Goal: Information Seeking & Learning: Understand process/instructions

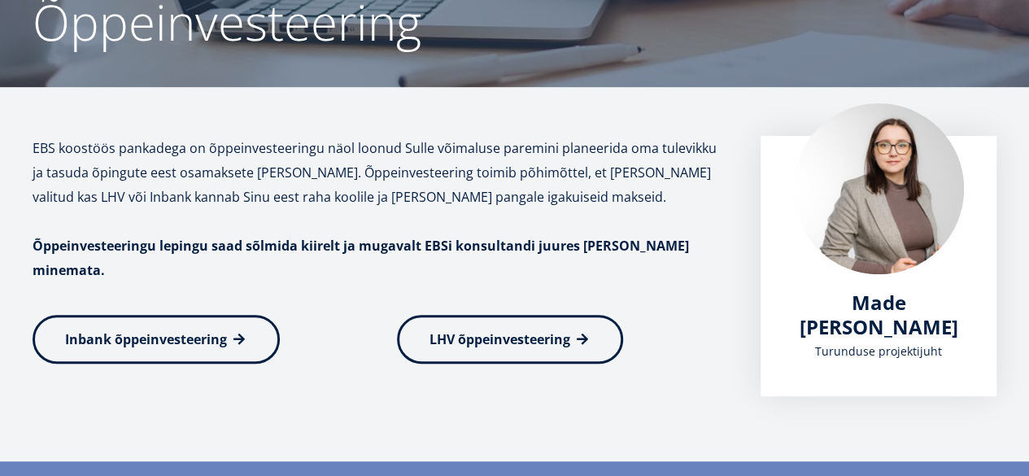
scroll to position [174, 0]
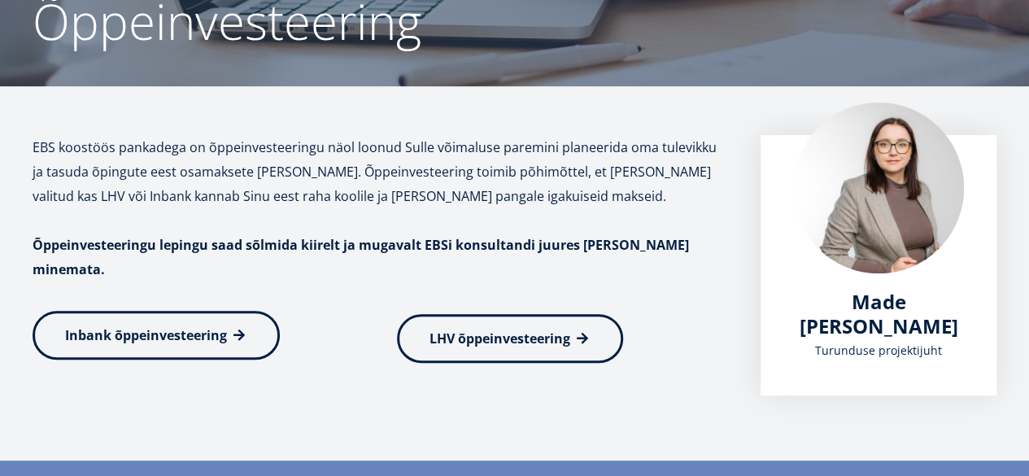
click at [195, 328] on link "Inbank õppeinvesteering" at bounding box center [156, 335] width 247 height 49
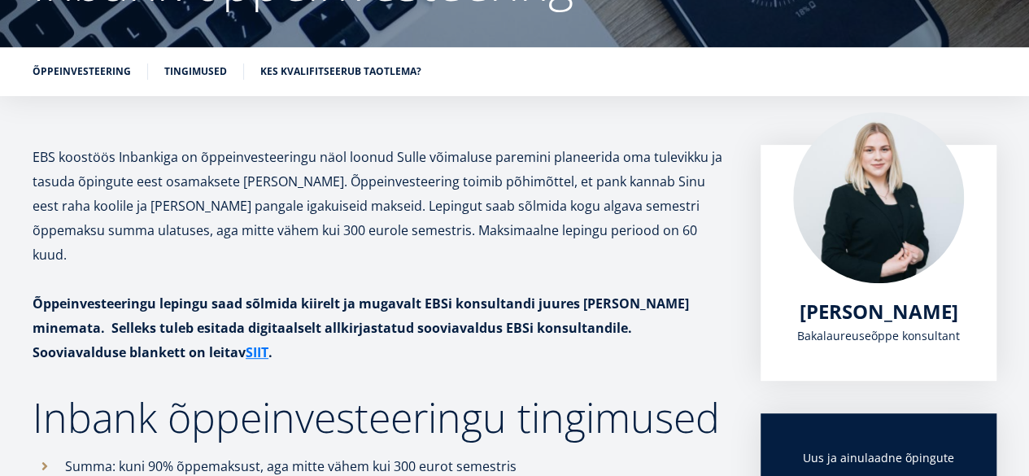
scroll to position [284, 0]
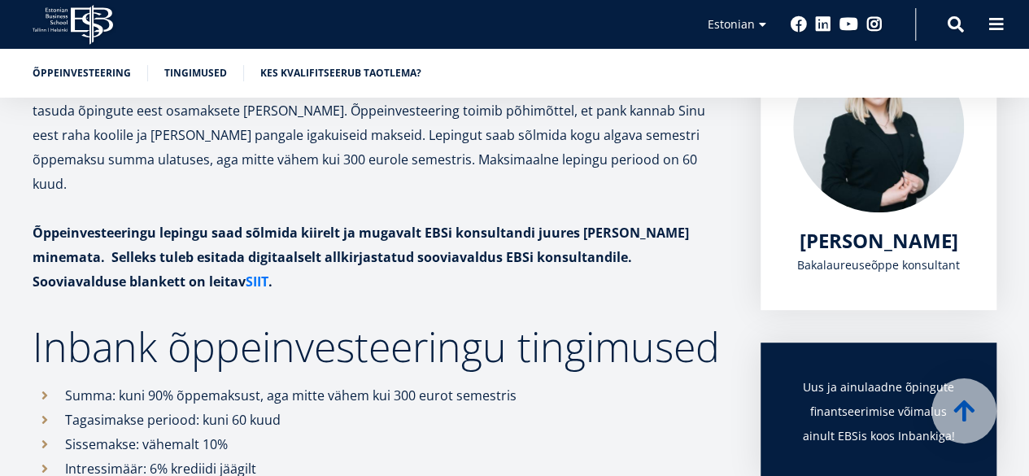
click at [246, 269] on link "SIIT" at bounding box center [257, 281] width 23 height 24
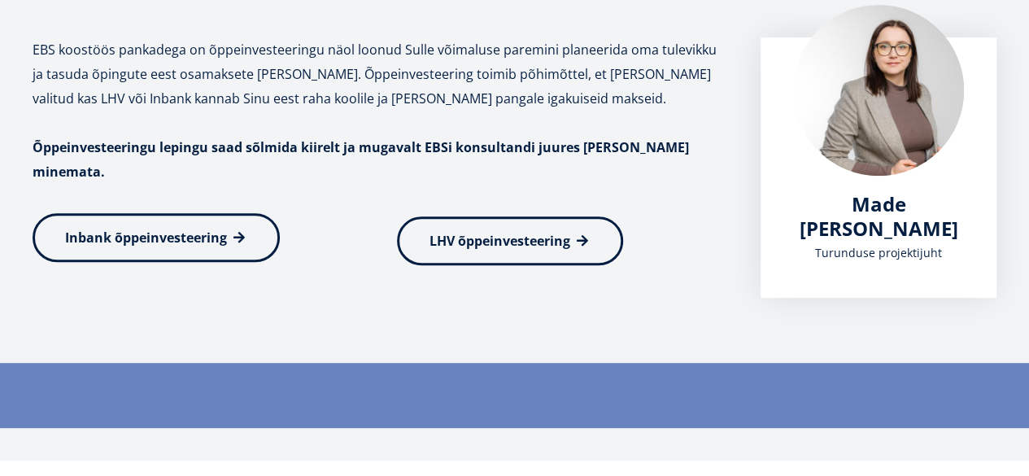
scroll to position [262, 0]
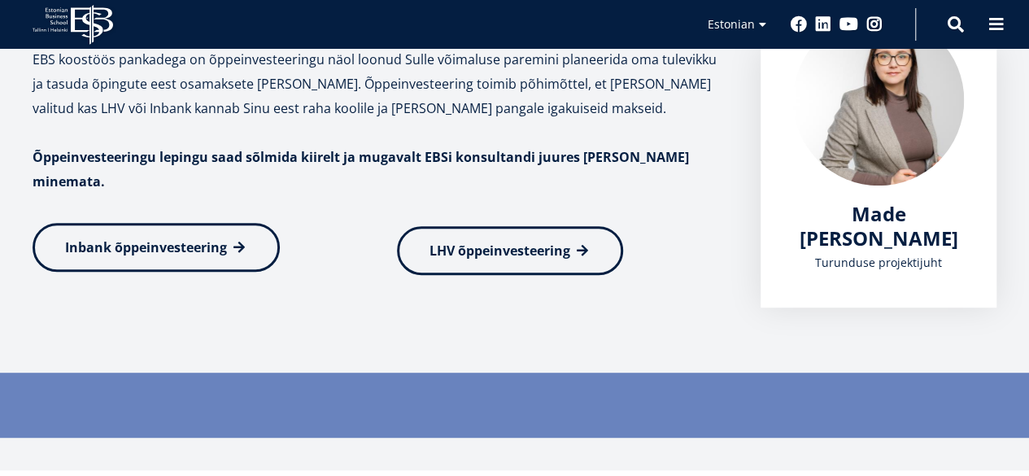
click at [168, 243] on link "Inbank õppeinvesteering" at bounding box center [156, 247] width 247 height 49
